Goal: Transaction & Acquisition: Purchase product/service

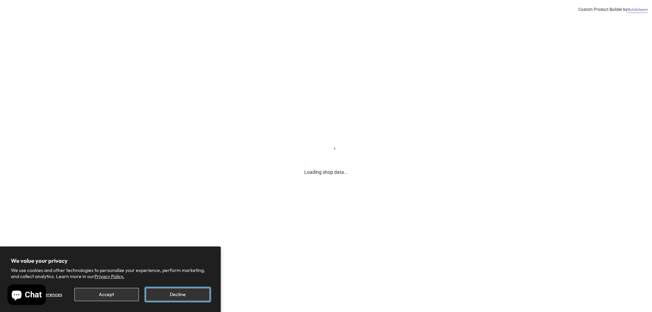
click at [170, 296] on button "Decline" at bounding box center [178, 294] width 64 height 13
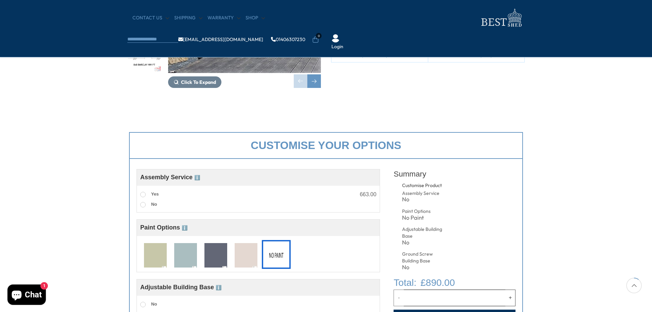
scroll to position [170, 0]
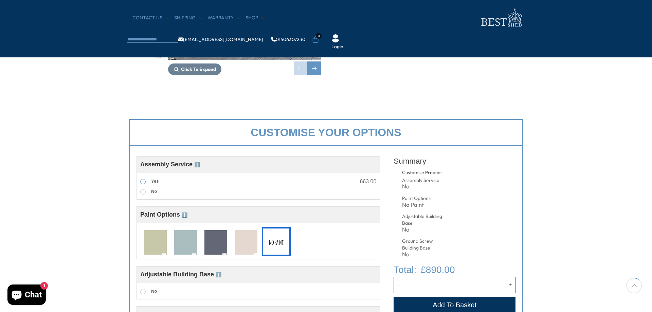
click at [143, 182] on span at bounding box center [142, 181] width 5 height 5
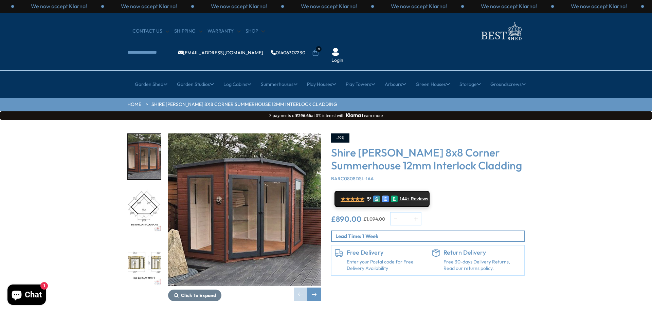
scroll to position [0, 0]
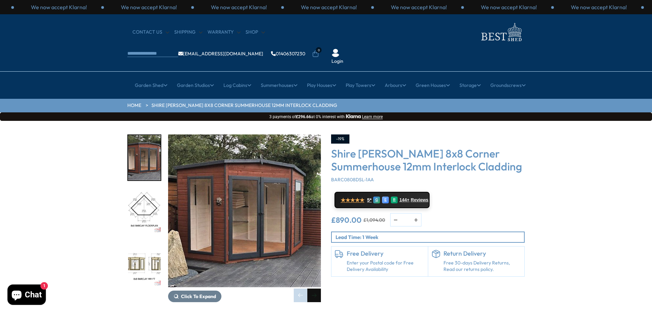
click at [313, 289] on div "Next slide" at bounding box center [314, 296] width 14 height 14
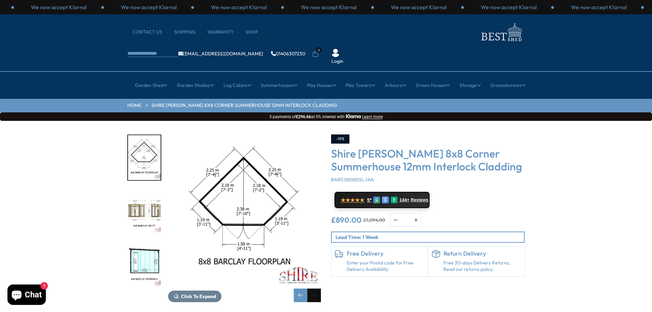
click at [313, 289] on div "Next slide" at bounding box center [314, 296] width 14 height 14
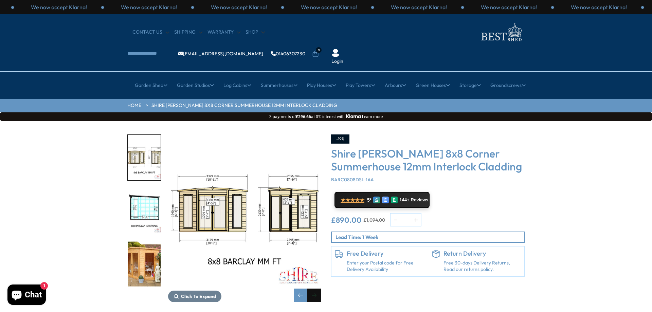
click at [313, 289] on div "Next slide" at bounding box center [314, 296] width 14 height 14
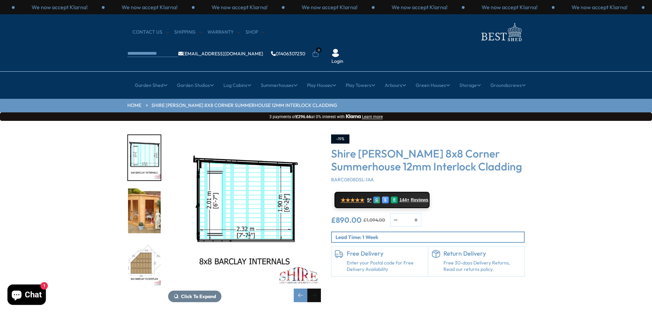
click at [313, 289] on div "Next slide" at bounding box center [314, 296] width 14 height 14
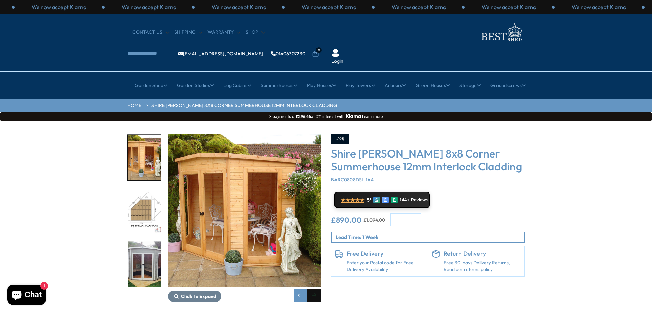
click at [313, 289] on div "Next slide" at bounding box center [314, 296] width 14 height 14
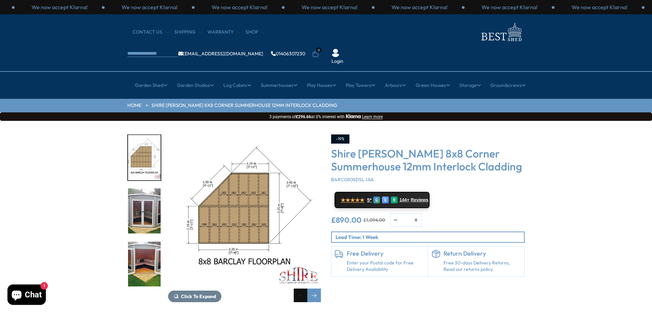
click at [304, 289] on div "Previous slide" at bounding box center [301, 296] width 14 height 14
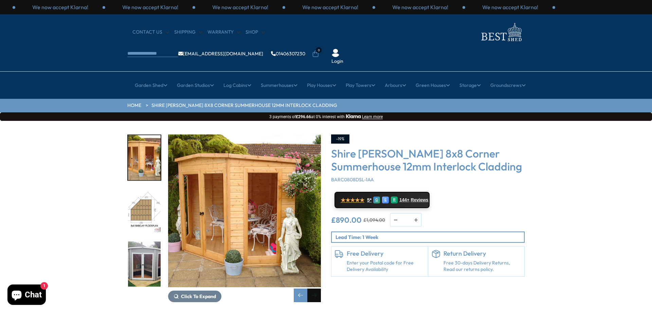
click at [310, 289] on div "Next slide" at bounding box center [314, 296] width 14 height 14
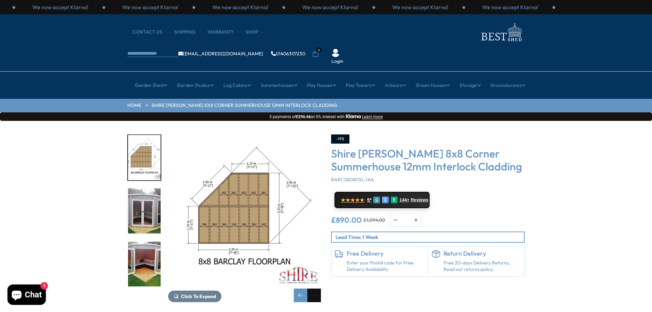
click at [310, 289] on div "Next slide" at bounding box center [314, 296] width 14 height 14
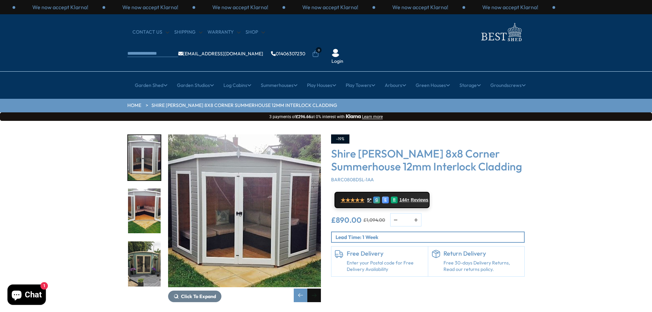
click at [310, 289] on div "Next slide" at bounding box center [314, 296] width 14 height 14
